Goal: Check status: Check status

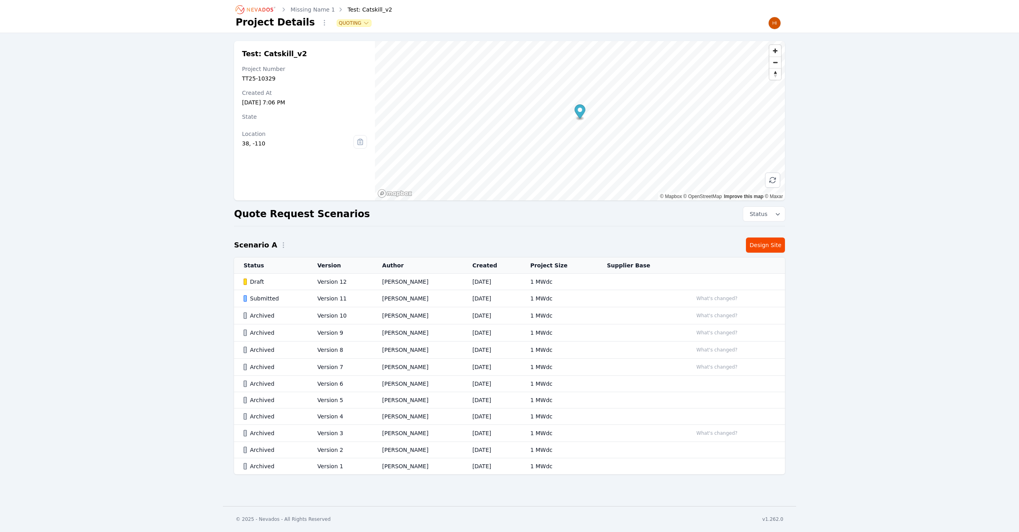
click at [463, 403] on td "[DATE]" at bounding box center [492, 400] width 58 height 16
drag, startPoint x: 348, startPoint y: 382, endPoint x: 315, endPoint y: 383, distance: 33.9
click at [315, 383] on td "Version 6" at bounding box center [340, 384] width 65 height 16
copy td "Version 6"
